Goal: Transaction & Acquisition: Download file/media

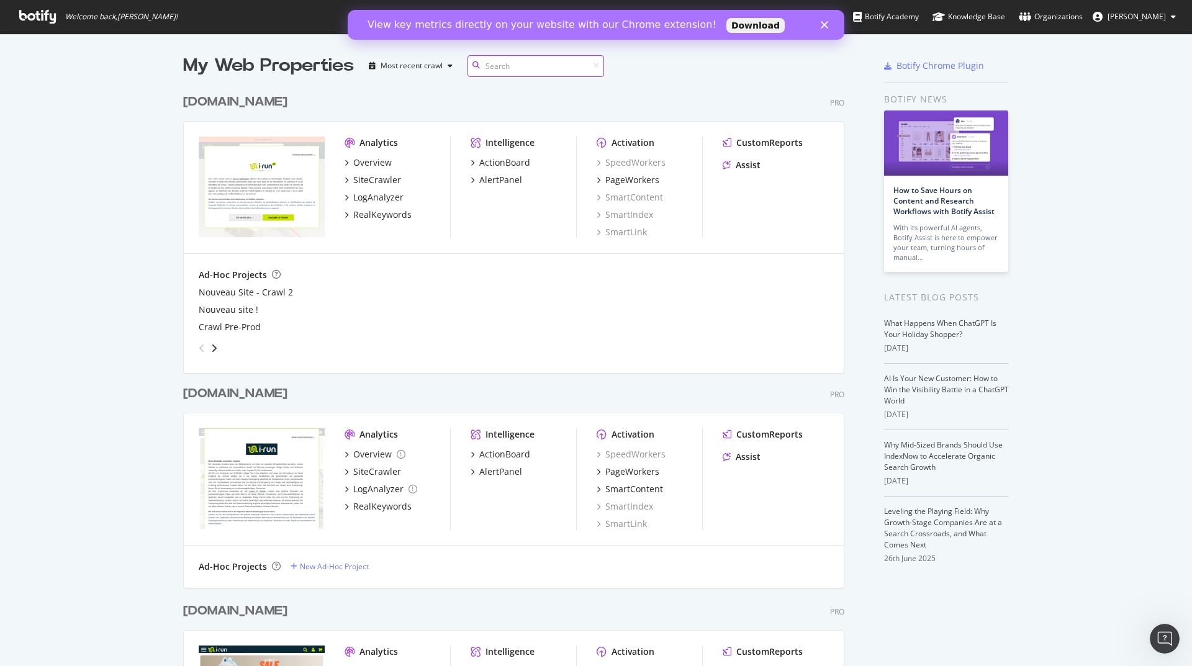
scroll to position [657, 1174]
click at [207, 394] on div "[DOMAIN_NAME]" at bounding box center [235, 394] width 104 height 18
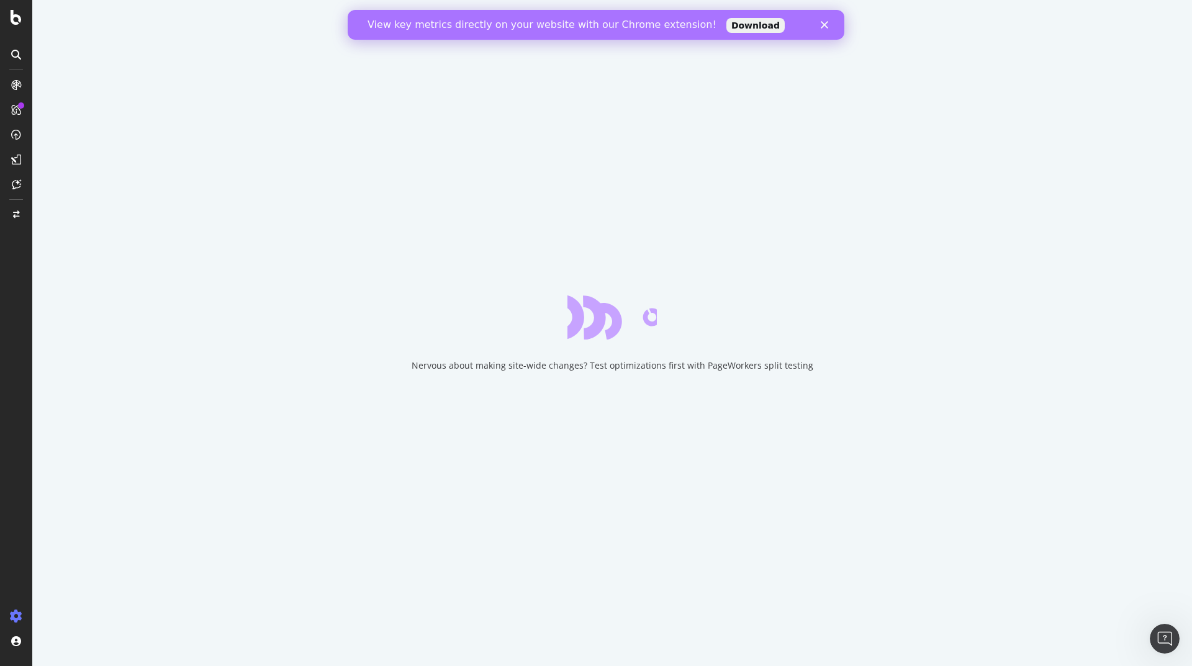
click at [831, 24] on div "Fermer" at bounding box center [827, 24] width 12 height 7
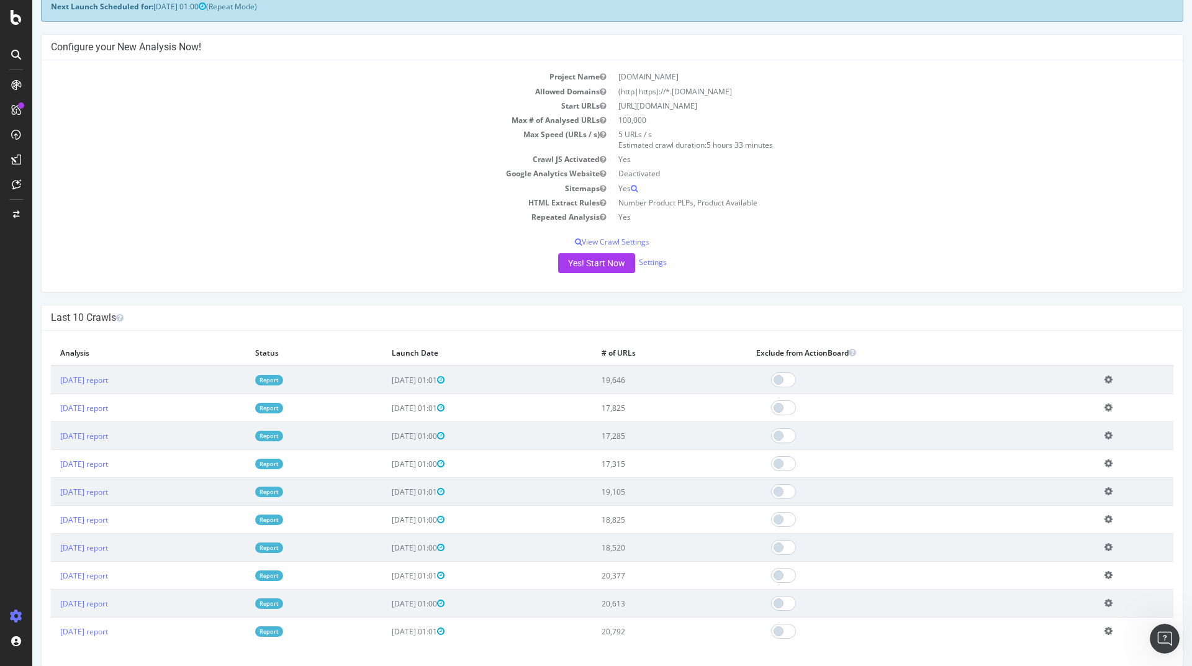
scroll to position [298, 0]
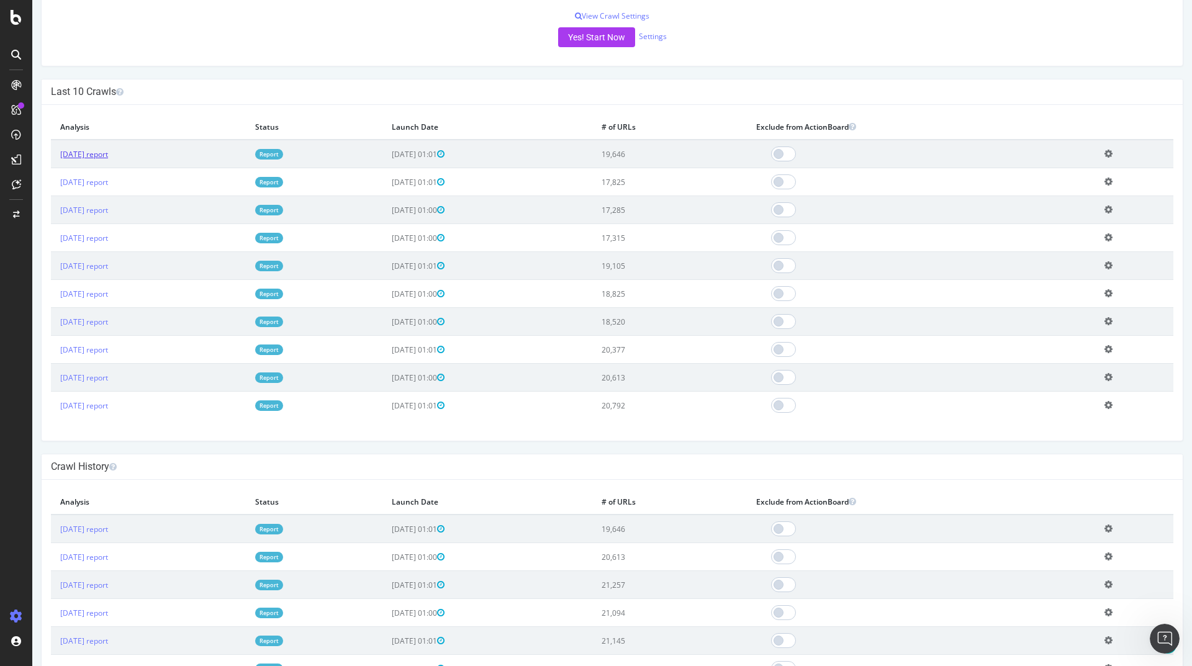
click at [108, 158] on link "[DATE] report" at bounding box center [84, 154] width 48 height 11
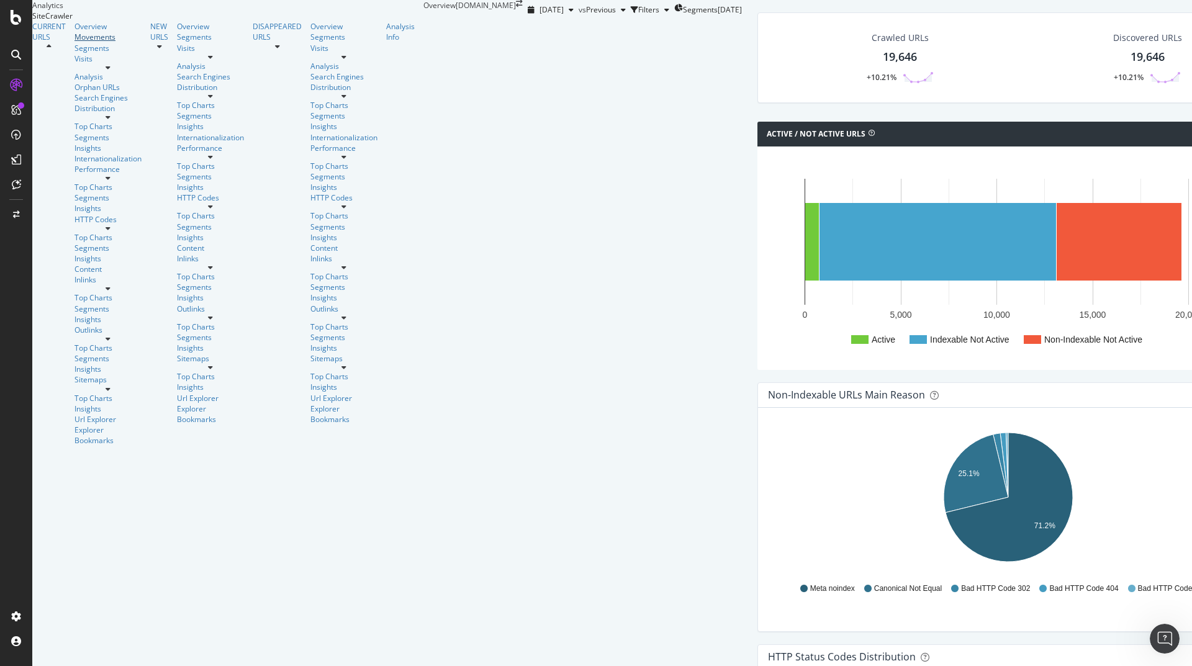
click at [75, 42] on div "Movements" at bounding box center [108, 37] width 67 height 11
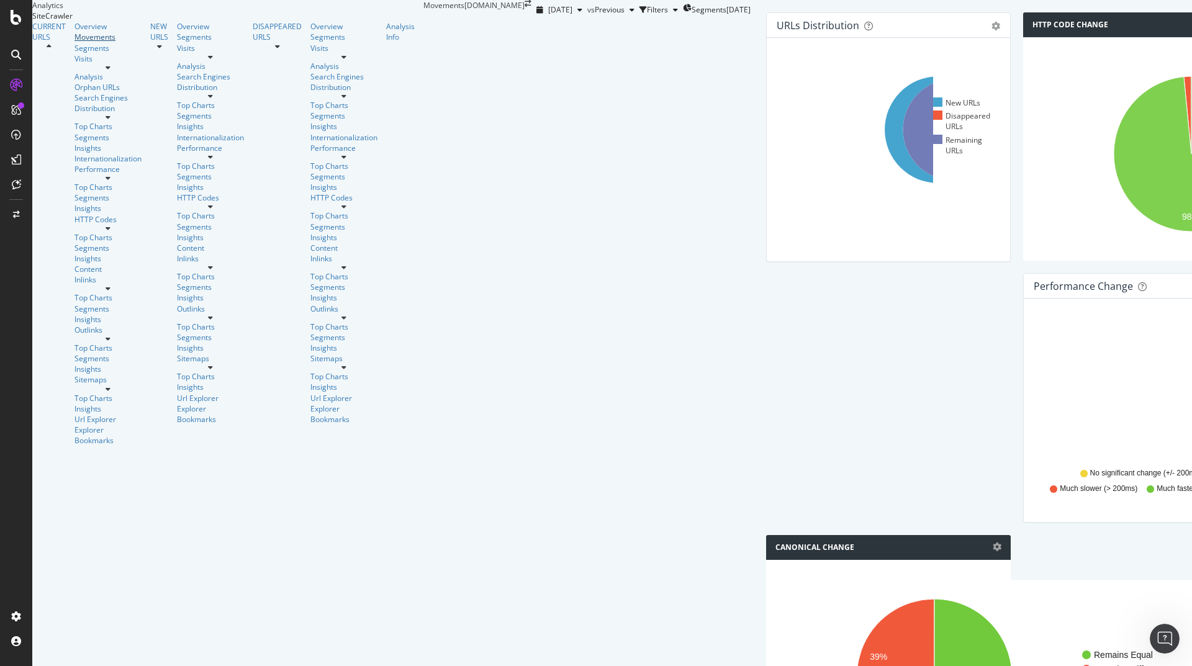
scroll to position [522, 0]
click at [75, 53] on div "Segments" at bounding box center [108, 48] width 67 height 11
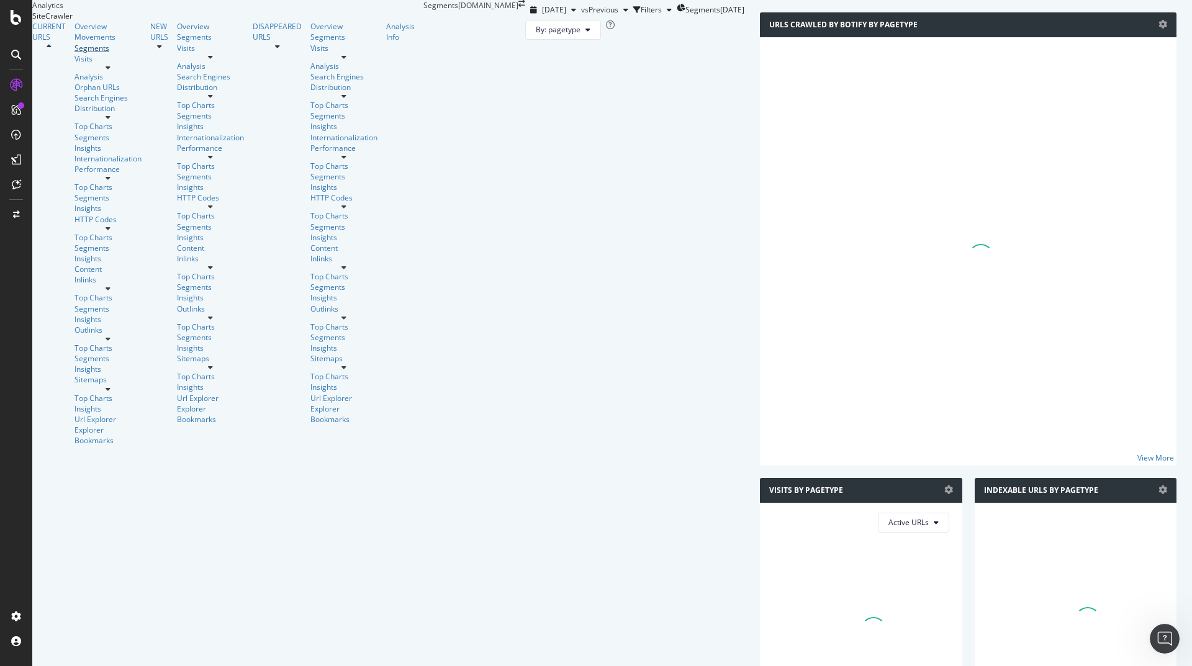
scroll to position [562, 0]
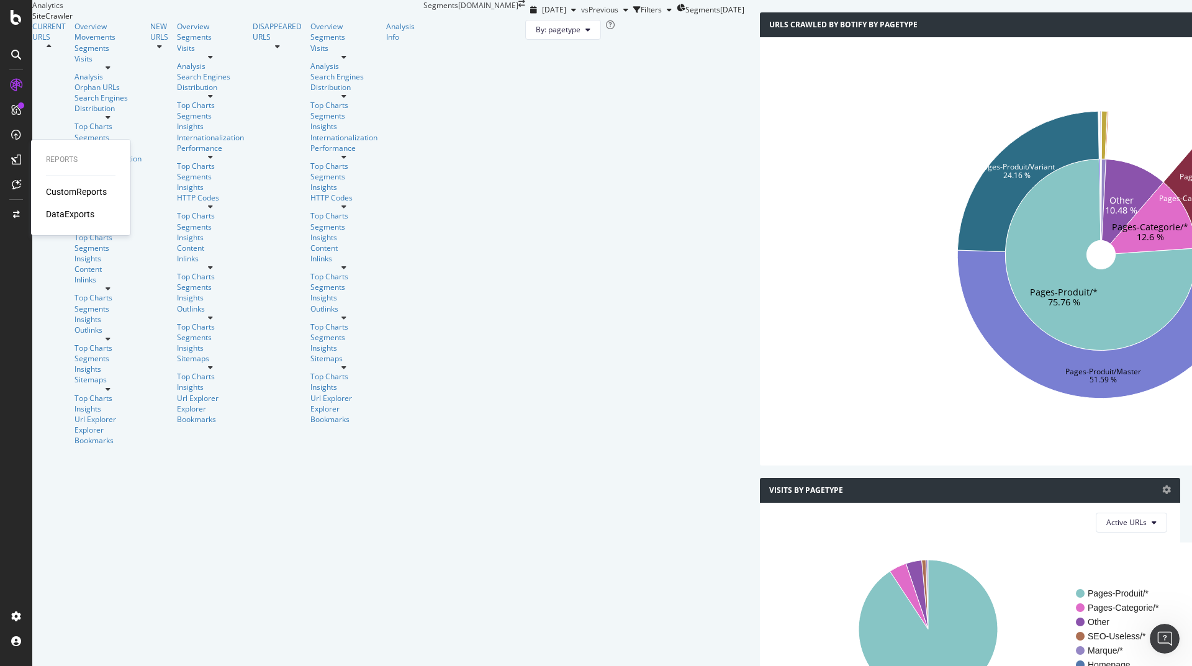
click at [68, 193] on div "CustomReports" at bounding box center [76, 192] width 61 height 12
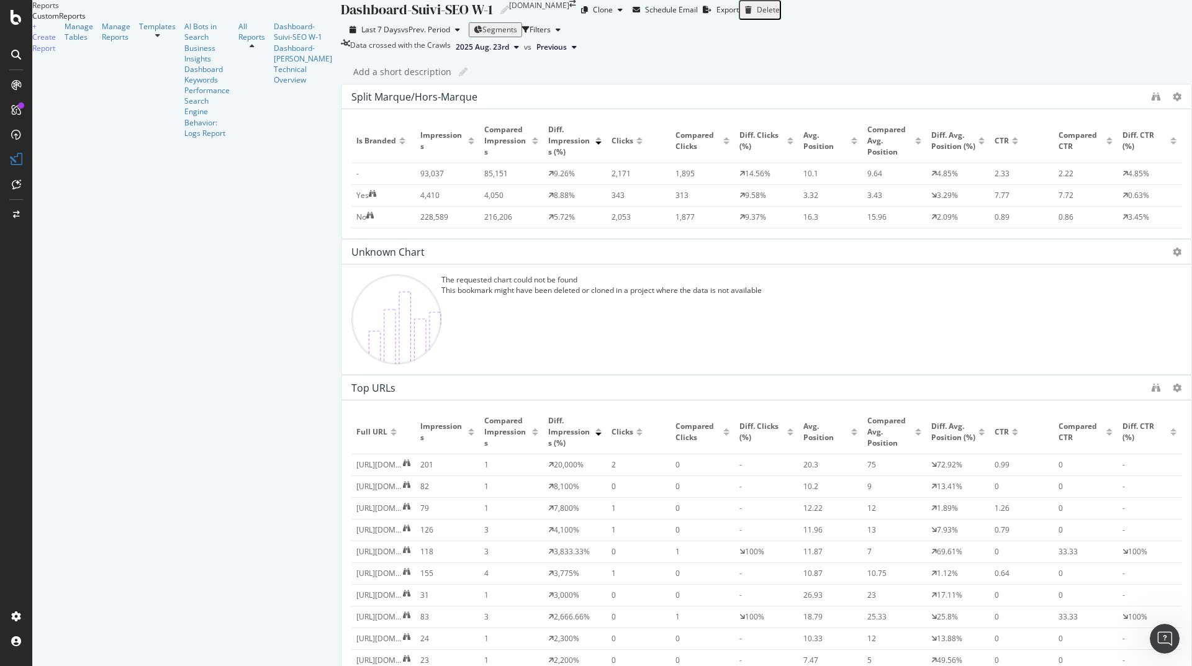
click at [727, 229] on div "Is Branded Impressions Compared Impressions Diff. Impressions (%) Clicks Compar…" at bounding box center [766, 173] width 830 height 109
click at [356, 223] on div "No" at bounding box center [361, 217] width 10 height 11
click at [637, 433] on div at bounding box center [640, 434] width 6 height 3
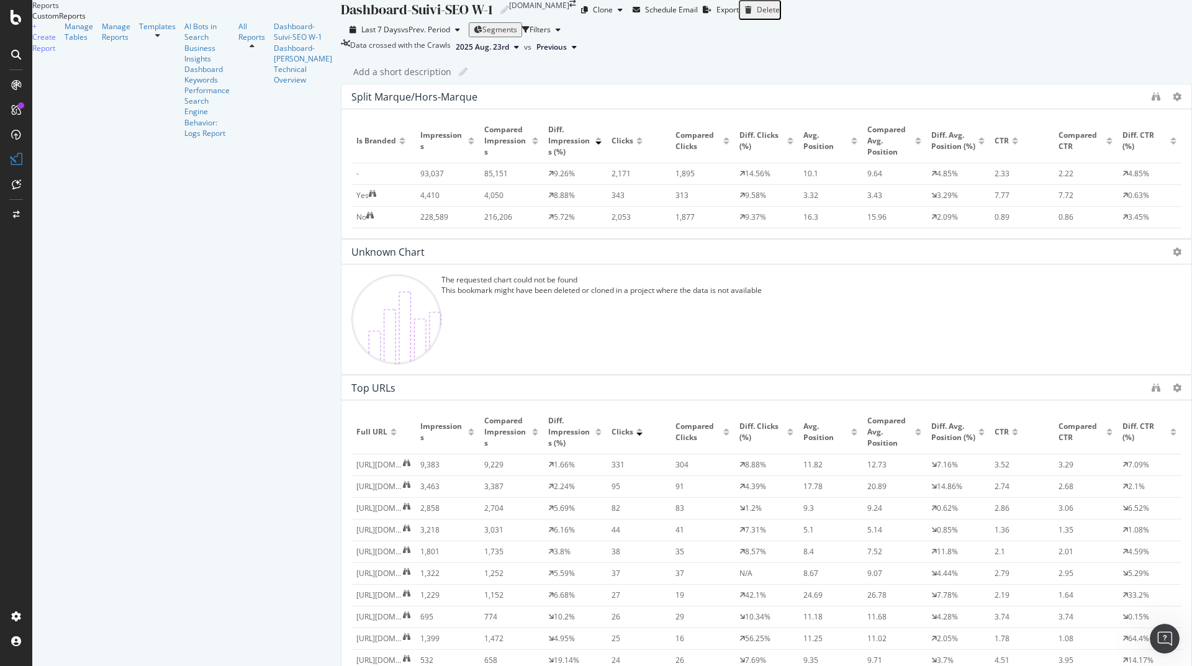
click at [740, 421] on div "Diff. Clicks (%)" at bounding box center [767, 432] width 54 height 22
click at [787, 428] on div at bounding box center [790, 431] width 6 height 7
click at [787, 428] on div at bounding box center [790, 429] width 6 height 3
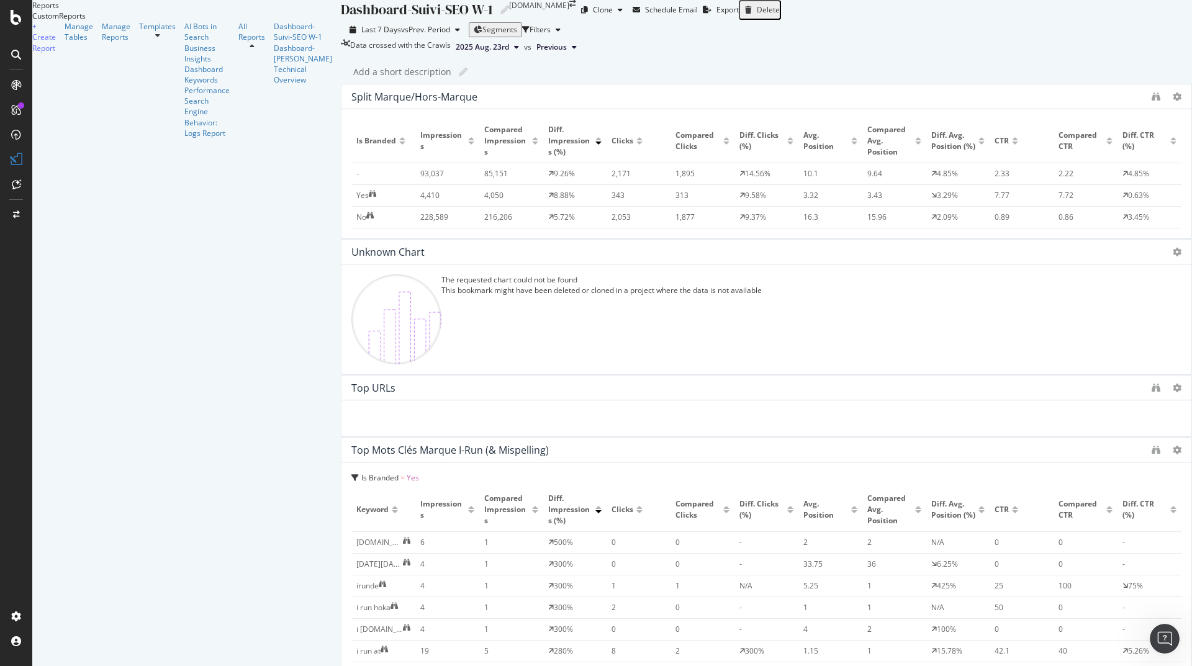
scroll to position [655, 0]
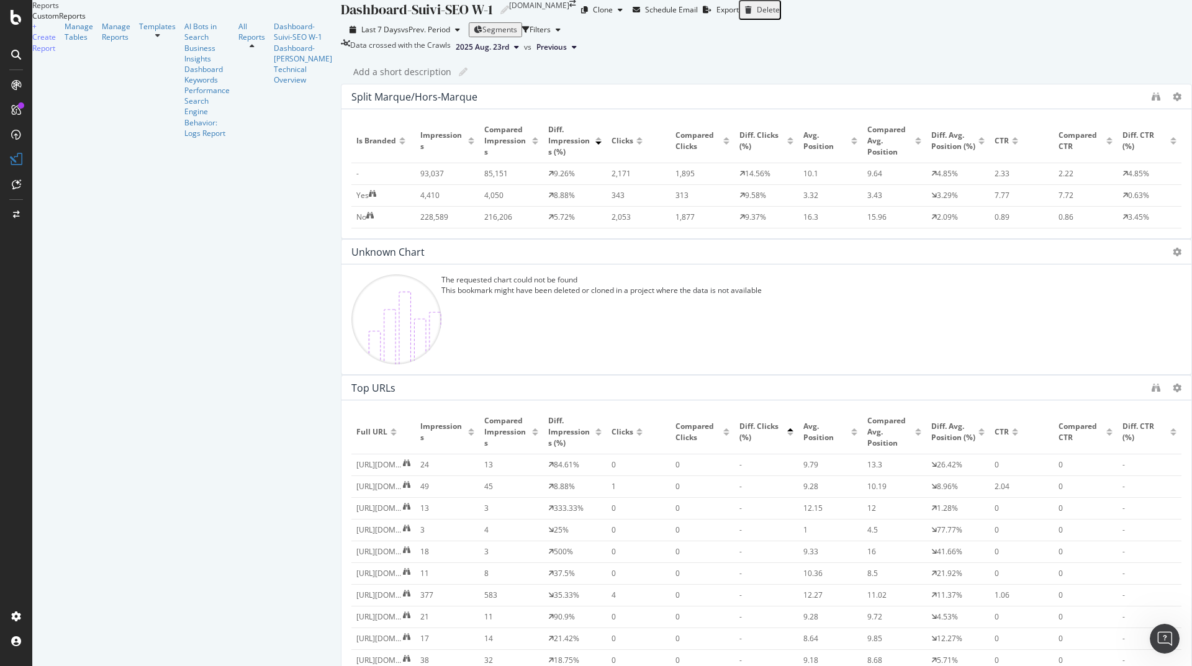
click at [740, 421] on span "Diff. Clicks (%)" at bounding box center [762, 432] width 45 height 22
click at [787, 433] on div at bounding box center [790, 434] width 6 height 3
drag, startPoint x: 1058, startPoint y: 440, endPoint x: 911, endPoint y: 430, distance: 147.6
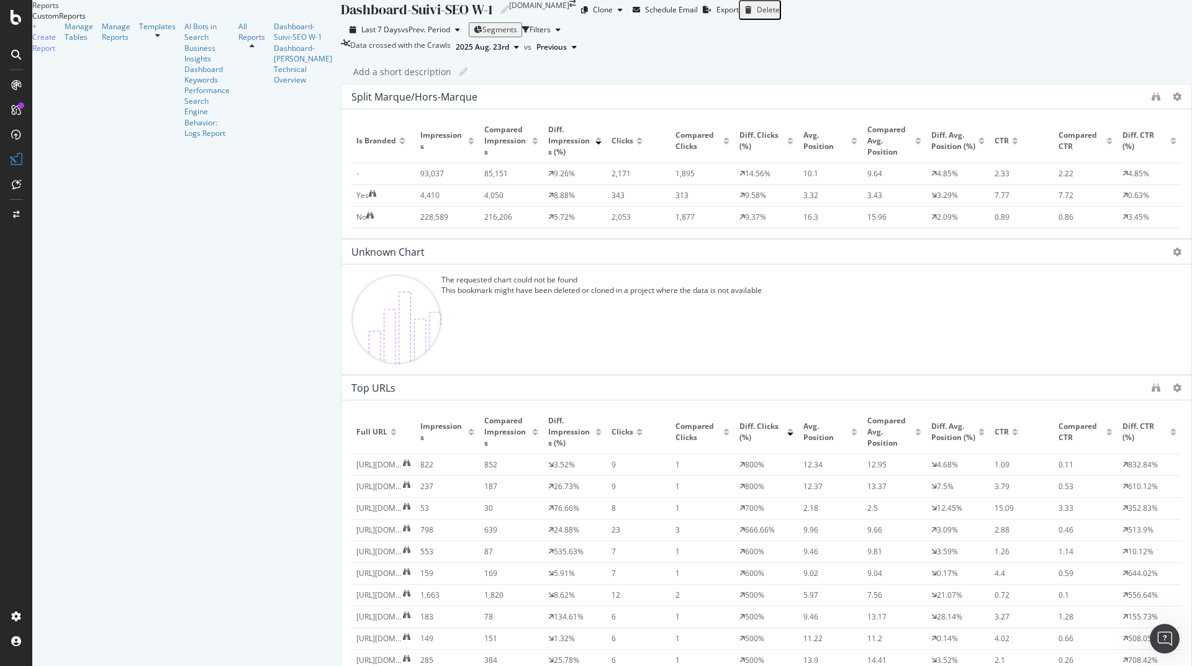
click at [274, 64] on div "Dashboard-[PERSON_NAME]" at bounding box center [303, 53] width 58 height 21
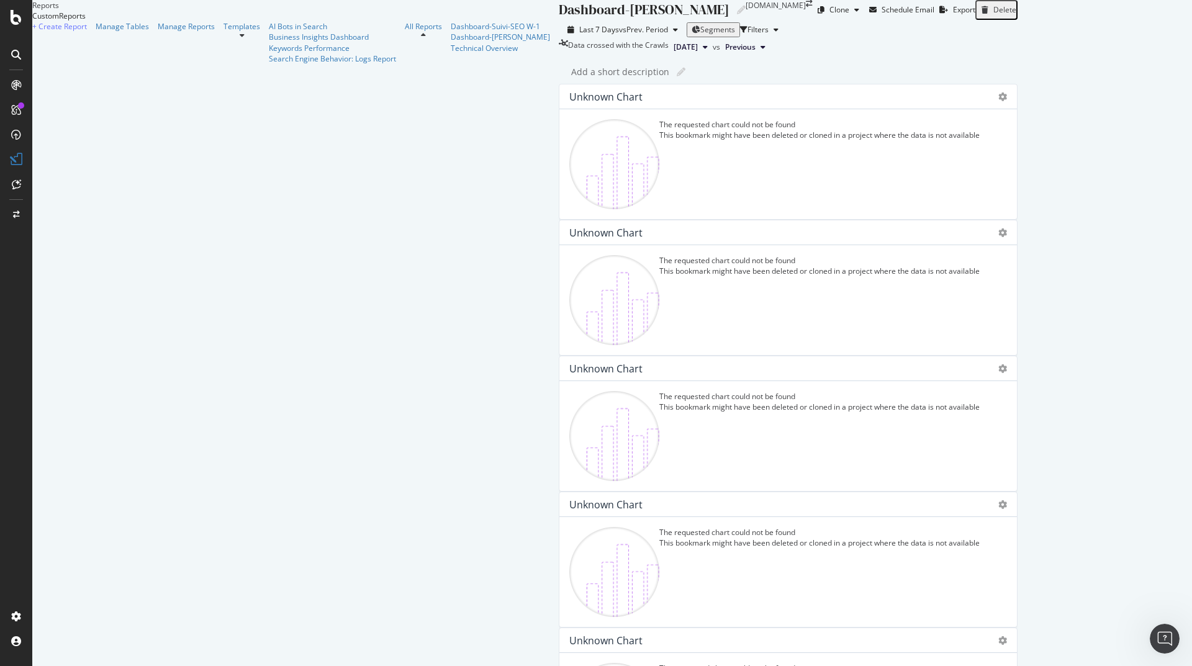
scroll to position [745, 0]
click at [77, 214] on div "DataExports" at bounding box center [70, 214] width 48 height 12
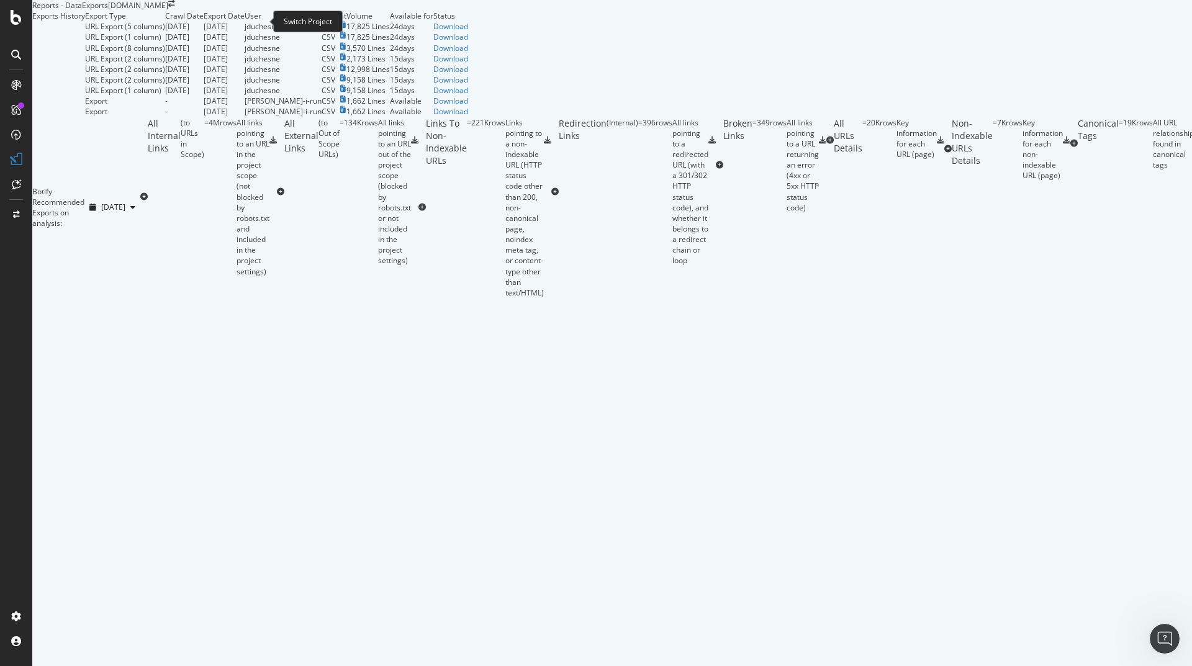
click at [175, 7] on icon "arrow-right-arrow-left" at bounding box center [171, 3] width 7 height 7
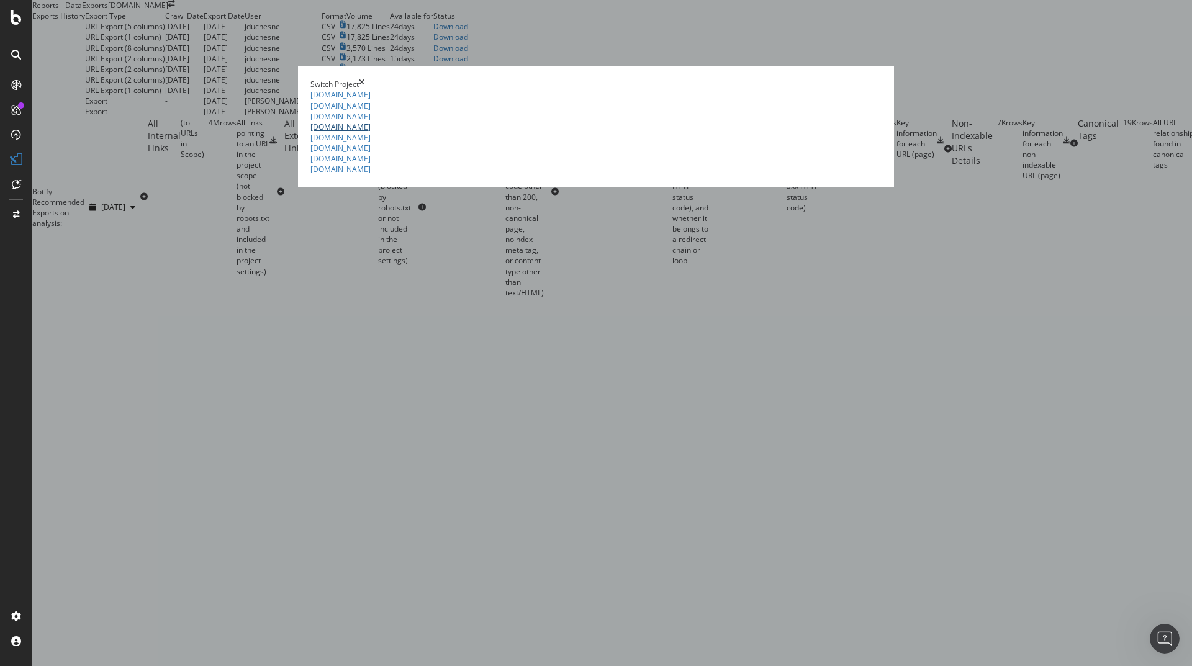
click at [310, 132] on link "[DOMAIN_NAME]" at bounding box center [340, 127] width 60 height 11
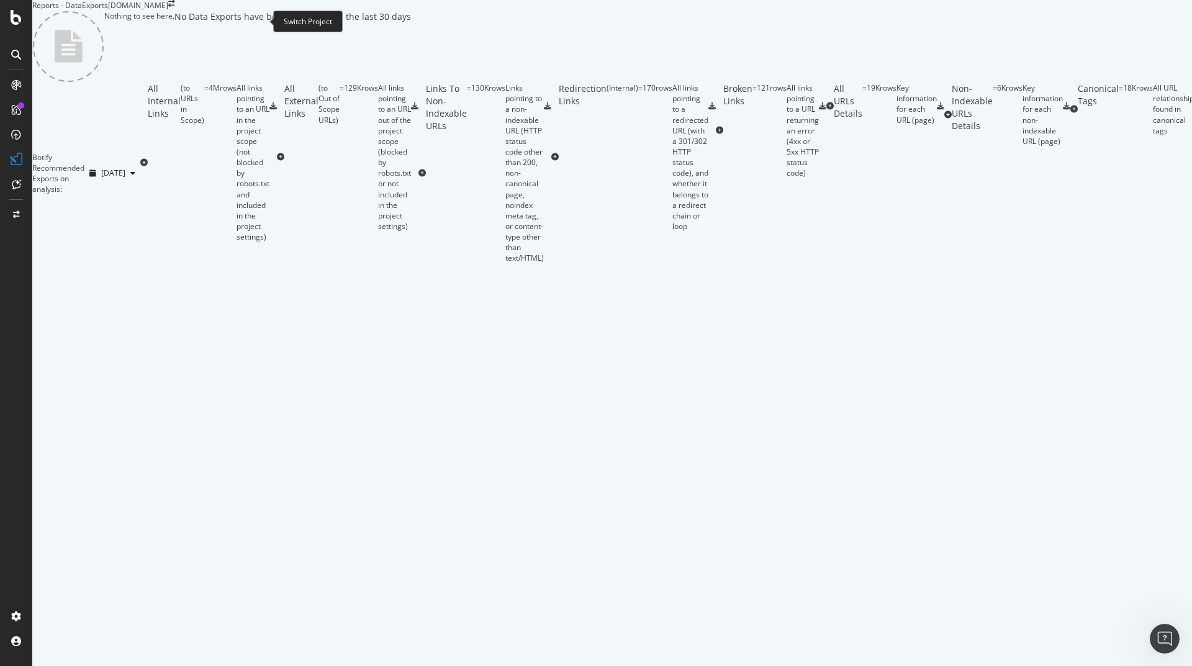
click at [175, 7] on icon "arrow-right-arrow-left" at bounding box center [171, 3] width 7 height 7
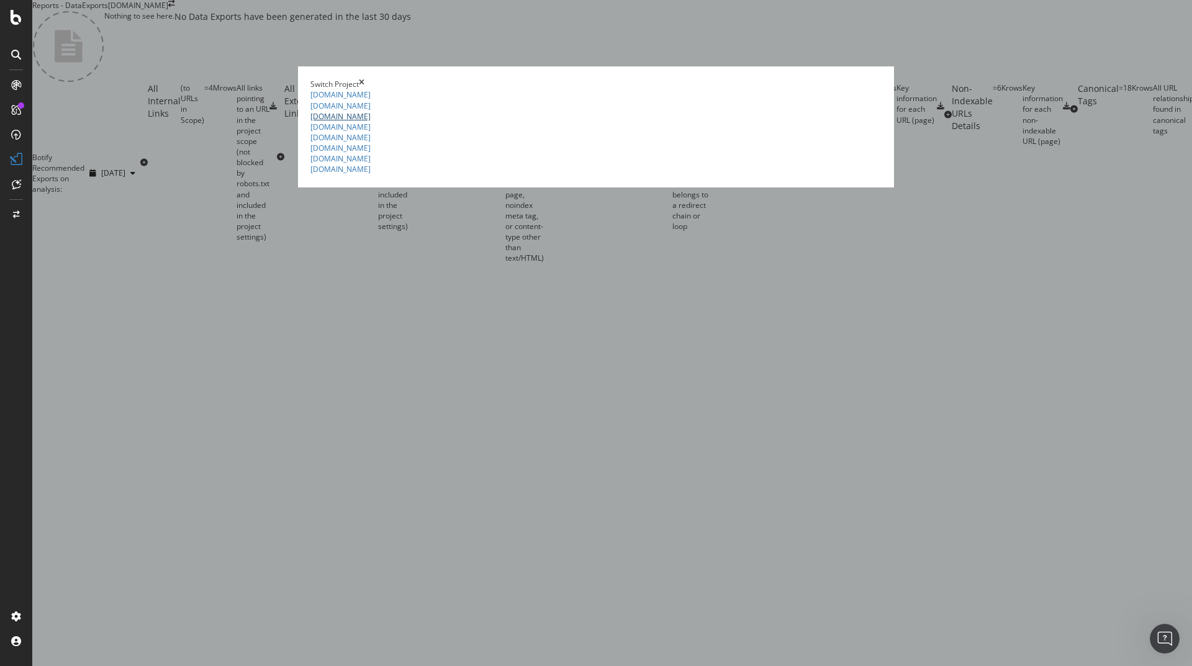
click at [310, 122] on link "[DOMAIN_NAME]" at bounding box center [340, 116] width 60 height 11
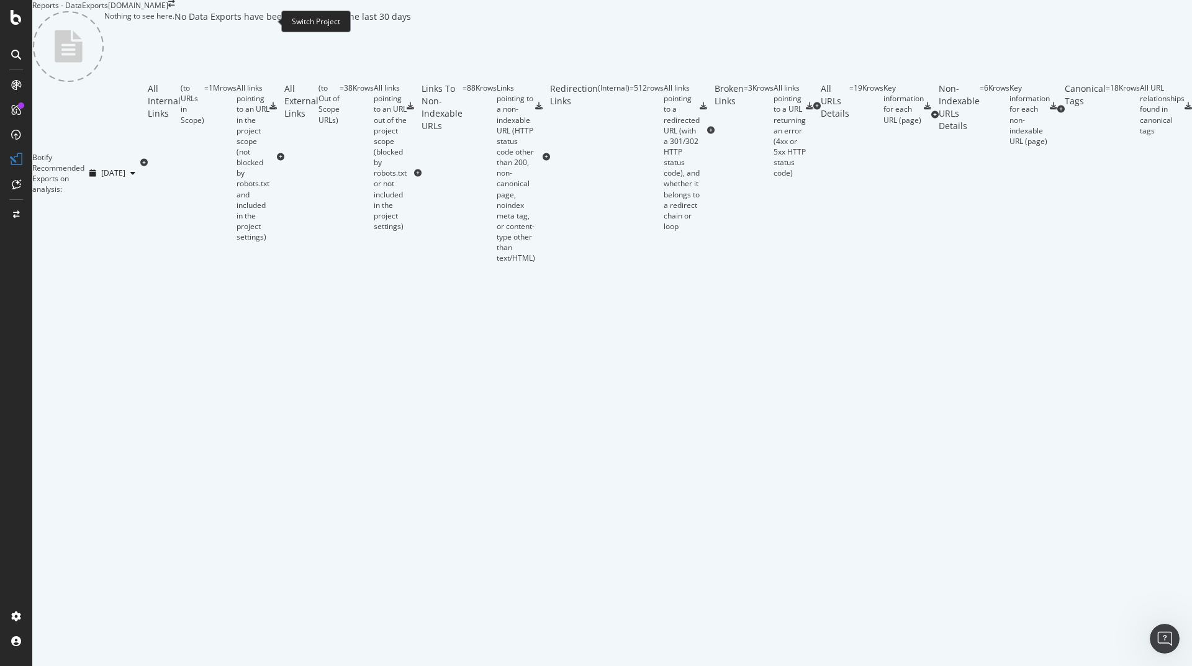
click at [175, 7] on icon "arrow-right-arrow-left" at bounding box center [171, 3] width 7 height 7
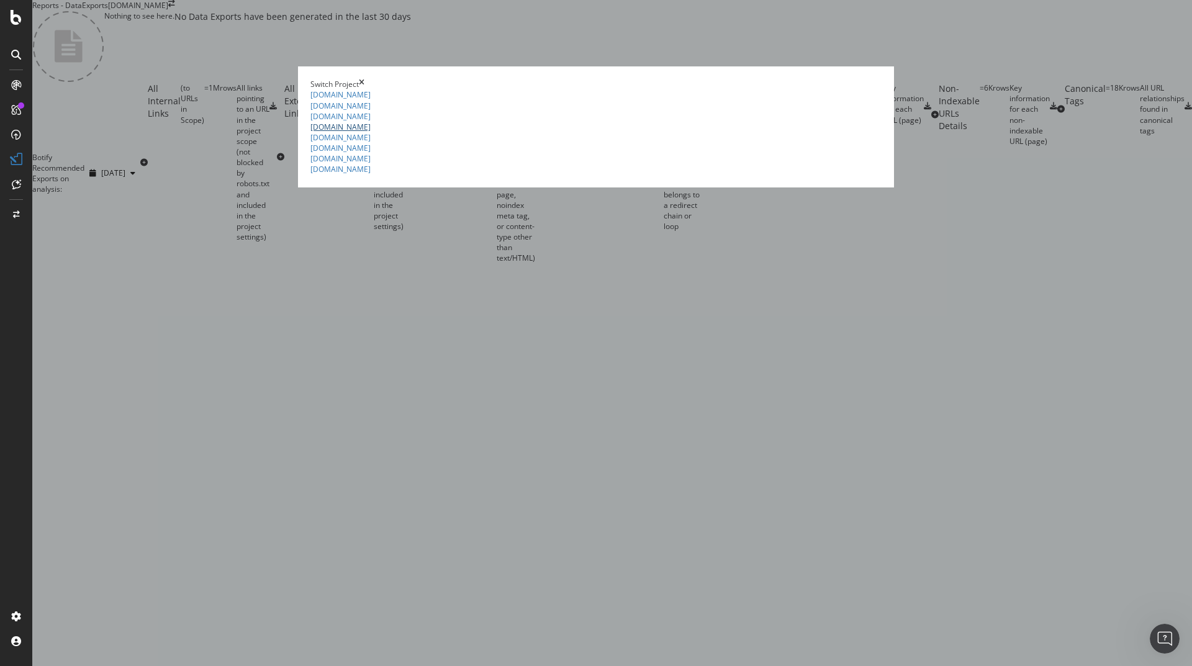
click at [310, 132] on link "[DOMAIN_NAME]" at bounding box center [340, 127] width 60 height 11
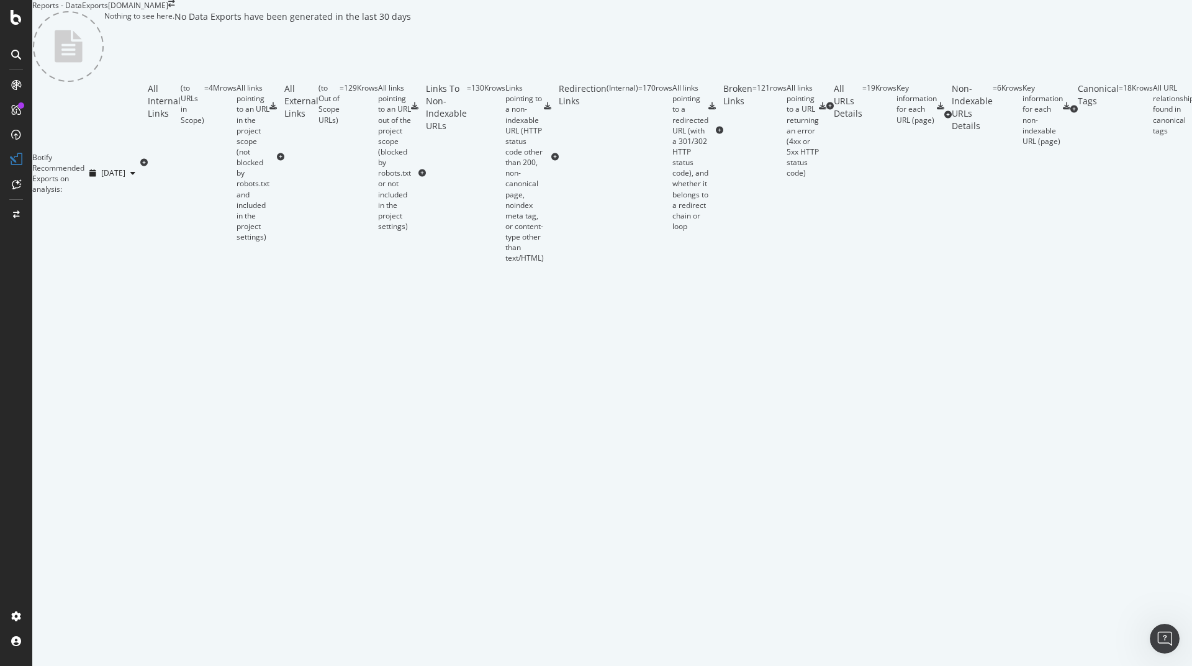
click at [168, 11] on div "[DOMAIN_NAME]" at bounding box center [138, 5] width 60 height 11
click at [175, 7] on icon "arrow-right-arrow-left" at bounding box center [171, 3] width 7 height 7
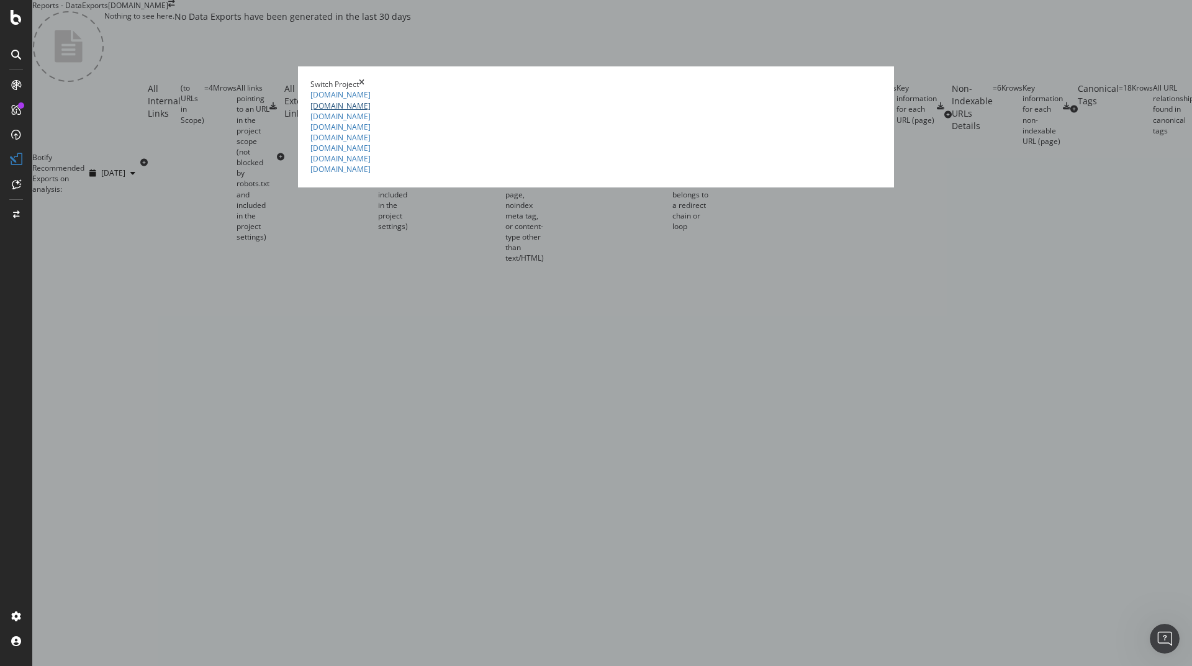
click at [310, 111] on link "[DOMAIN_NAME]" at bounding box center [340, 106] width 60 height 11
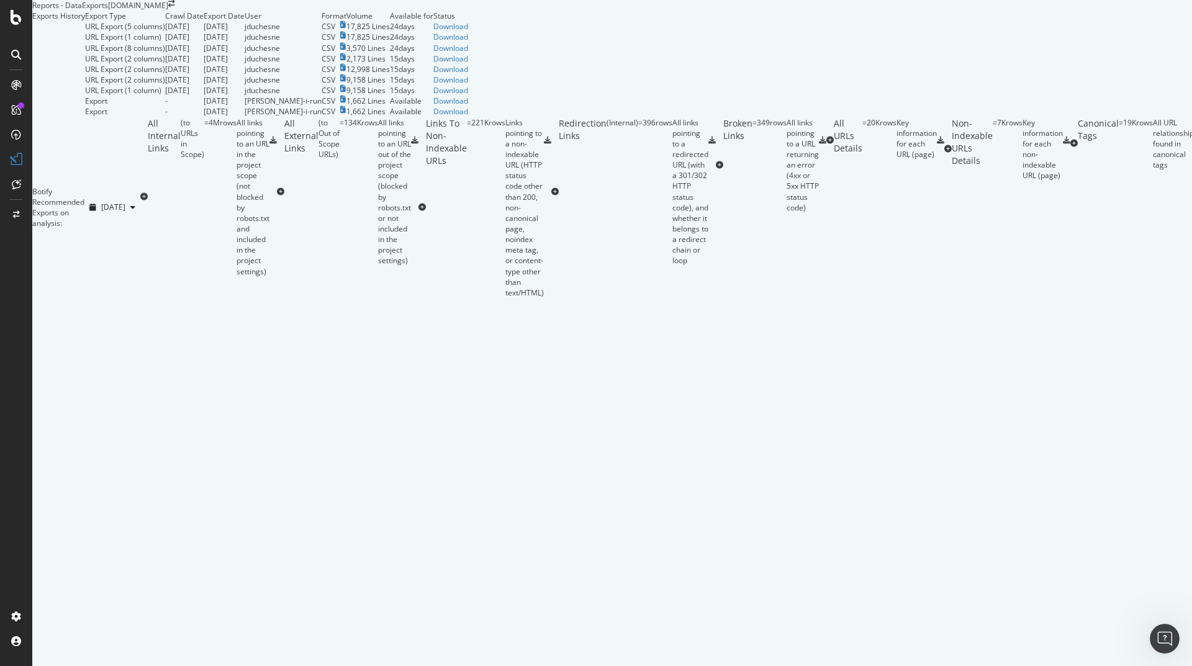
scroll to position [373, 0]
click at [753, 213] on div "= 349 rows" at bounding box center [770, 165] width 34 height 96
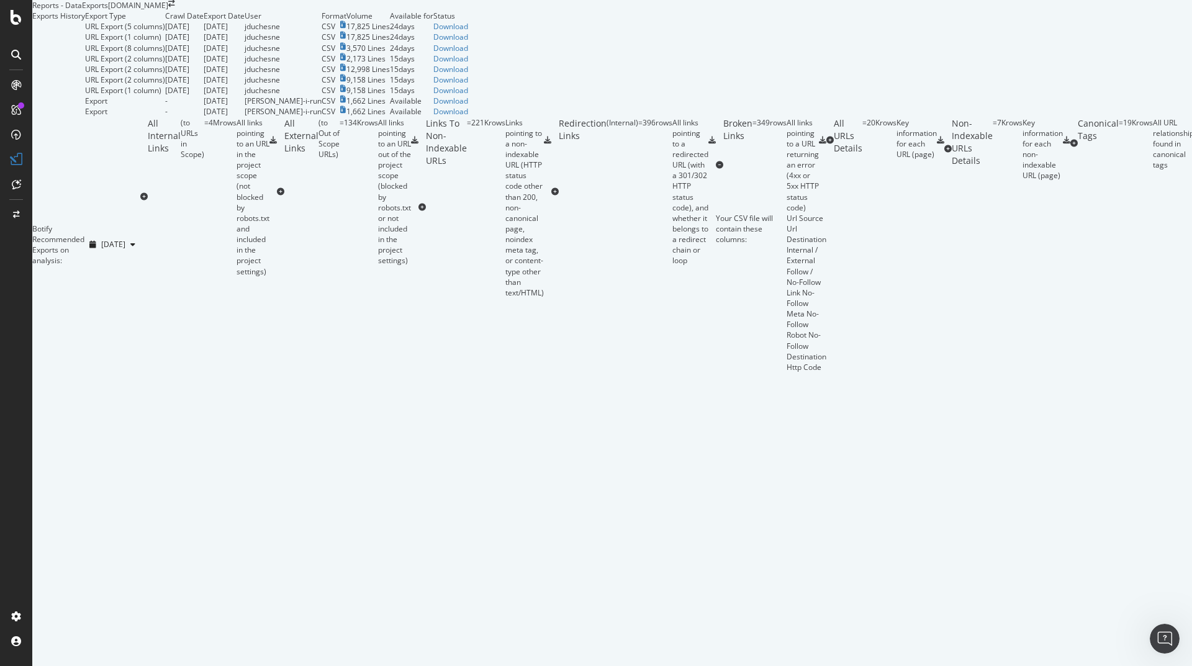
click at [827, 144] on icon at bounding box center [822, 140] width 7 height 7
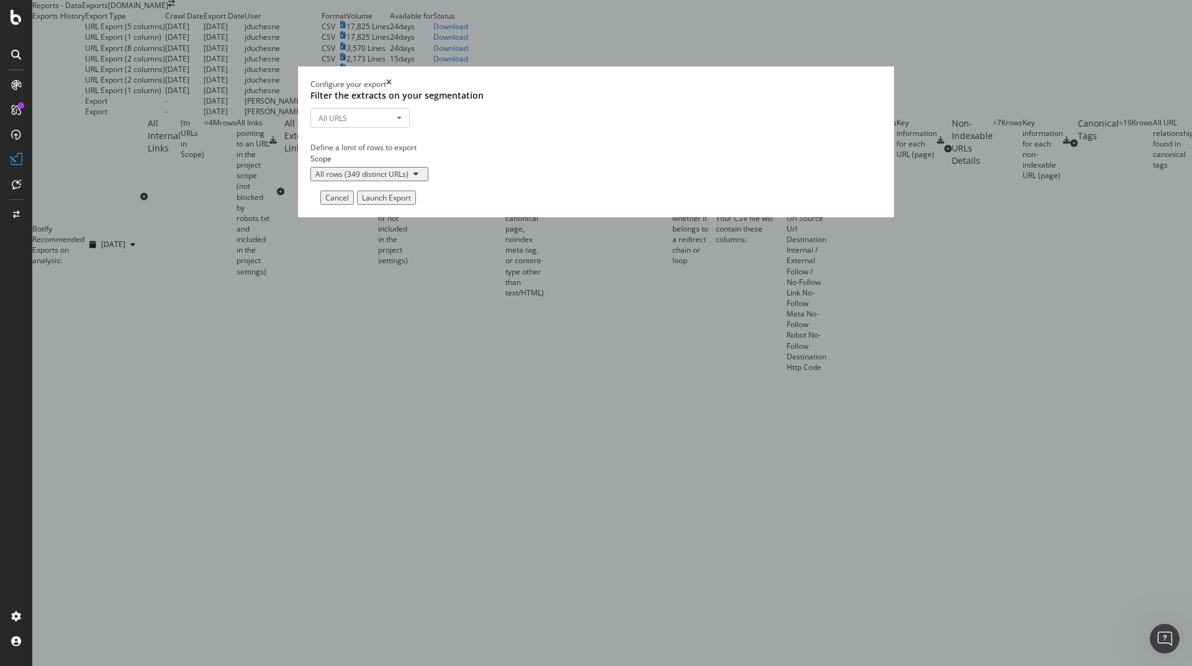
click at [411, 203] on div "Launch Export" at bounding box center [386, 198] width 49 height 11
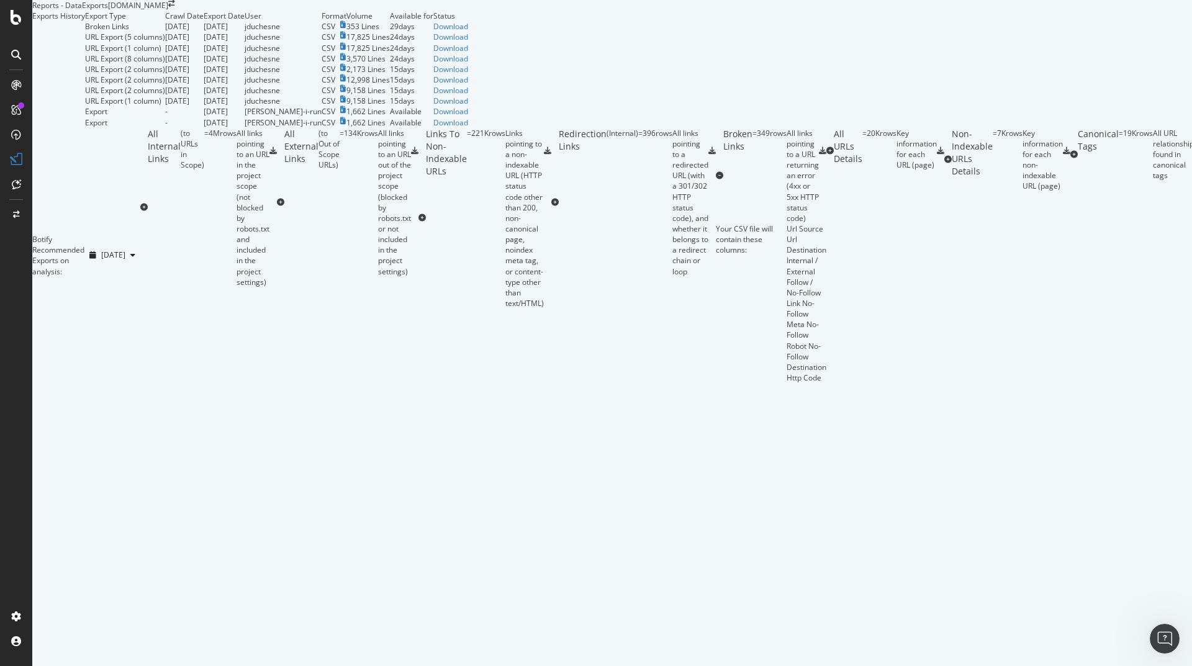
scroll to position [0, 0]
click at [468, 32] on div "Download" at bounding box center [450, 26] width 35 height 11
click at [607, 277] on div "( Internal )" at bounding box center [623, 202] width 32 height 149
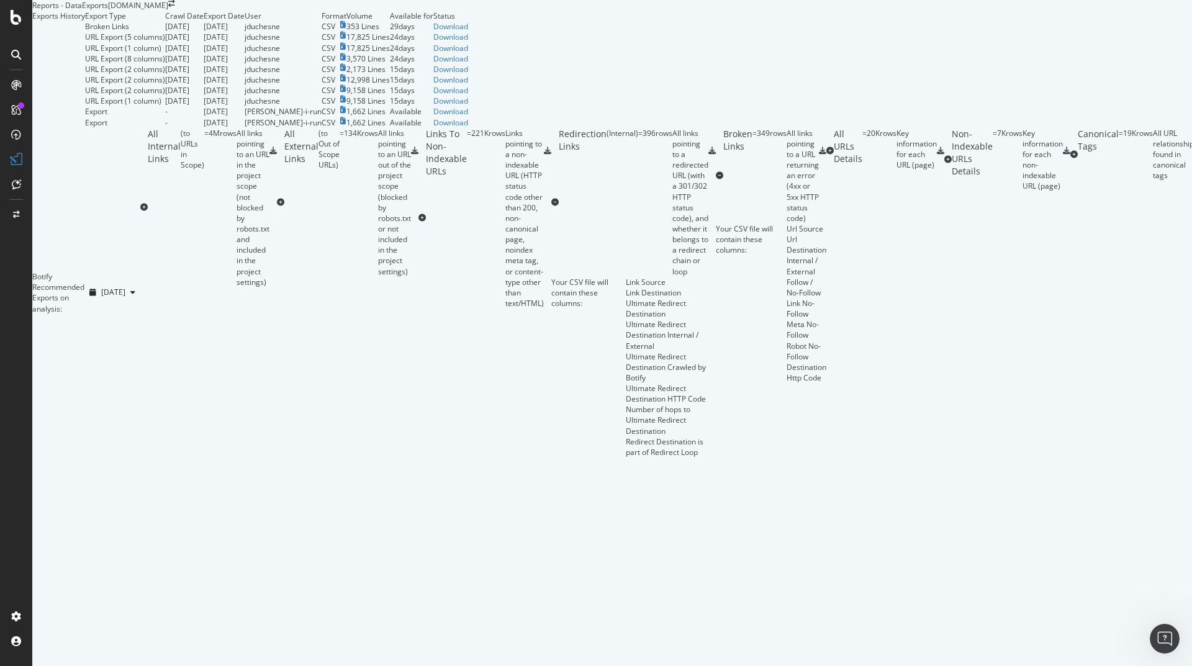
click at [716, 155] on icon at bounding box center [712, 150] width 7 height 7
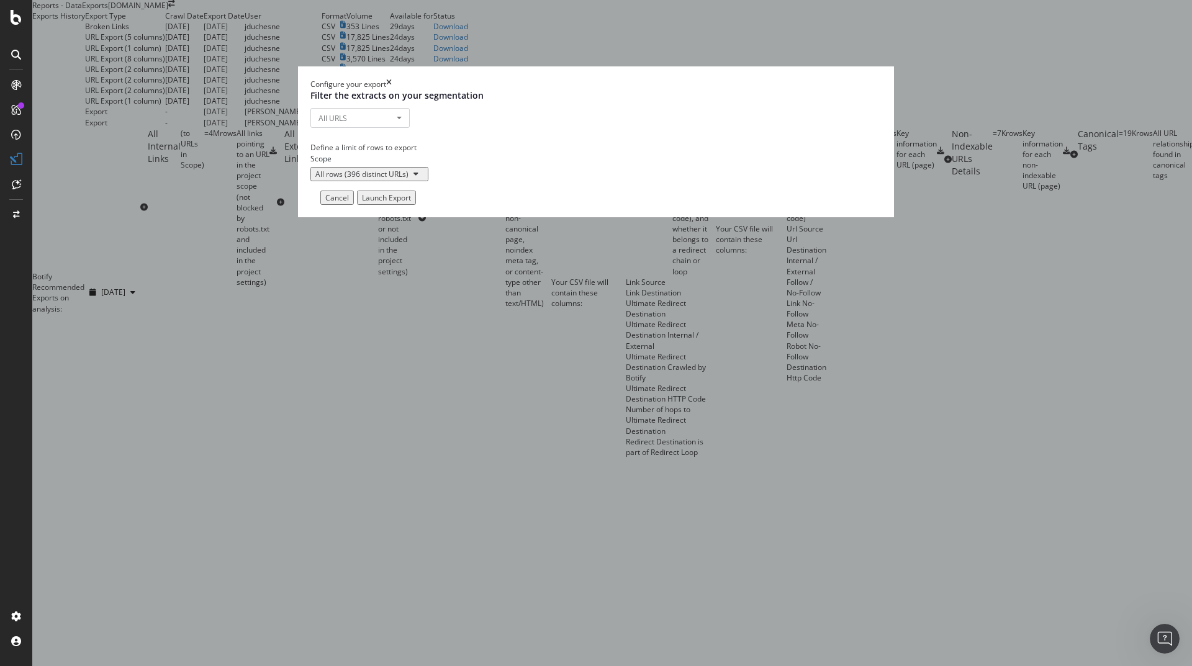
click at [411, 203] on div "Launch Export" at bounding box center [386, 198] width 49 height 11
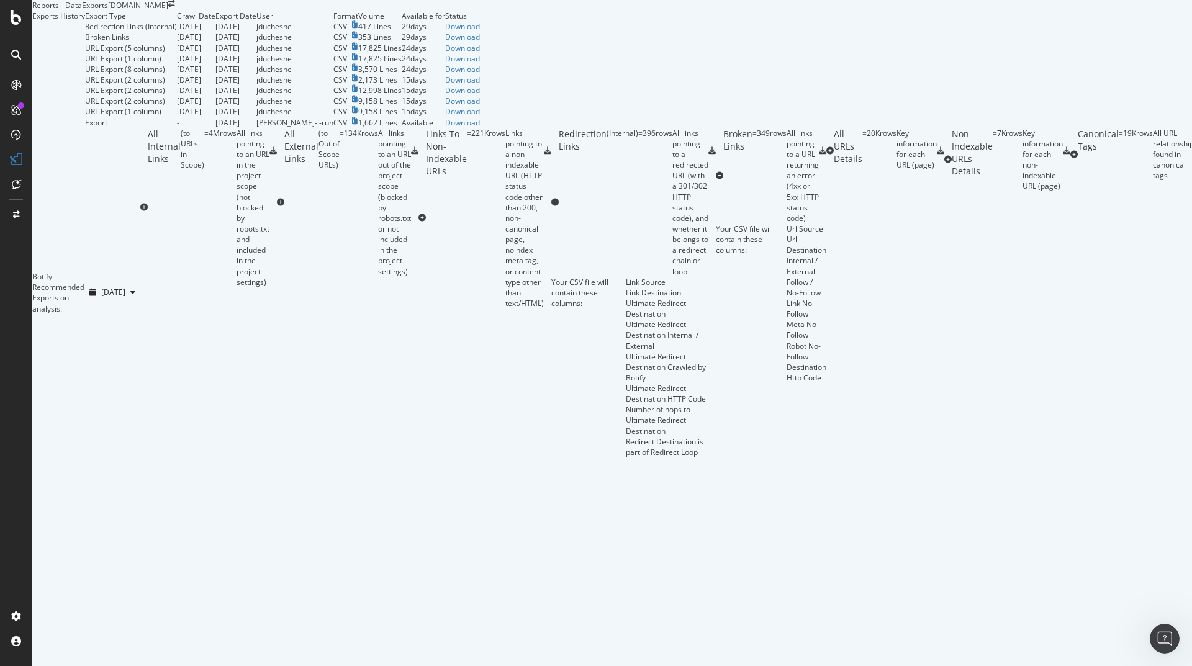
scroll to position [0, 0]
click at [480, 32] on div "Download" at bounding box center [462, 26] width 35 height 11
